Goal: Information Seeking & Learning: Understand process/instructions

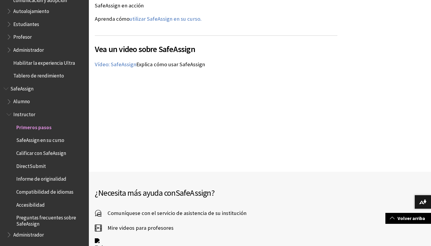
scroll to position [841, 0]
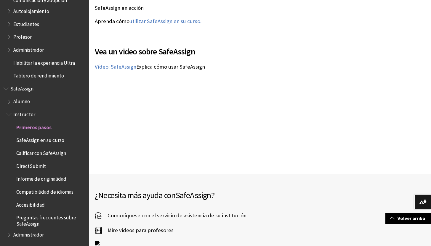
click at [58, 155] on span "Calificar con SafeAssign" at bounding box center [41, 152] width 50 height 8
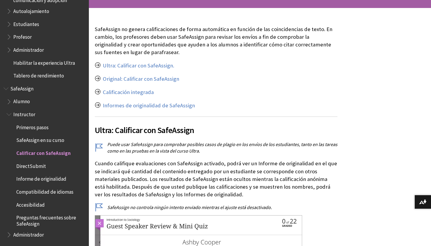
scroll to position [90, 0]
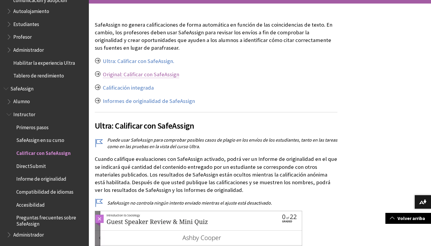
click at [168, 77] on link "Original: Calificar con SafeAssign" at bounding box center [141, 74] width 76 height 7
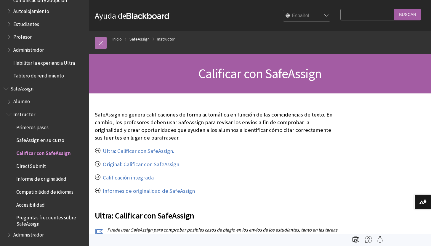
click at [103, 43] on link at bounding box center [101, 43] width 12 height 12
